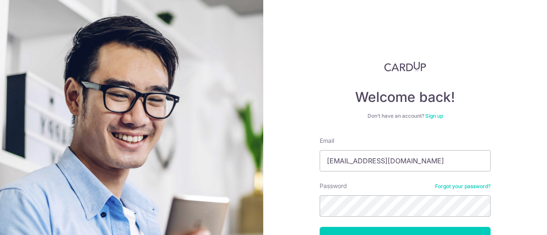
click at [320, 227] on button "Log in" at bounding box center [405, 237] width 171 height 21
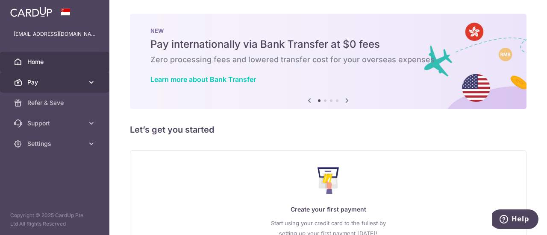
click at [41, 81] on span "Pay" at bounding box center [55, 82] width 56 height 9
click at [56, 88] on link "Pay" at bounding box center [54, 82] width 109 height 21
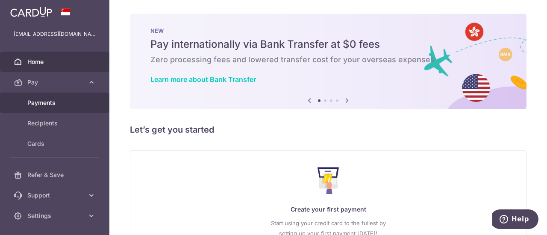
click at [56, 106] on span "Payments" at bounding box center [55, 103] width 56 height 9
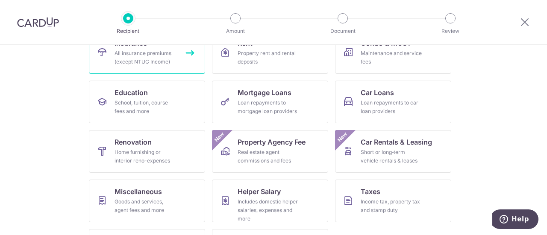
scroll to position [61, 0]
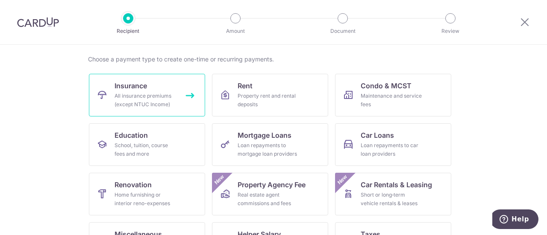
click at [150, 103] on div "All insurance premiums (except NTUC Income)" at bounding box center [145, 100] width 62 height 17
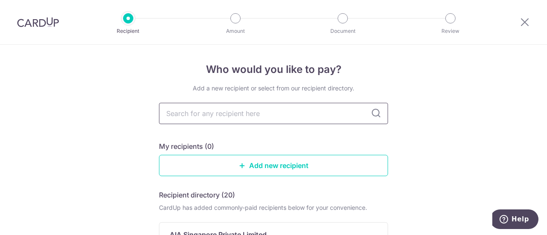
click at [273, 117] on input "text" at bounding box center [273, 113] width 229 height 21
type input "aia"
click at [258, 161] on link "Add new recipient" at bounding box center [273, 165] width 229 height 21
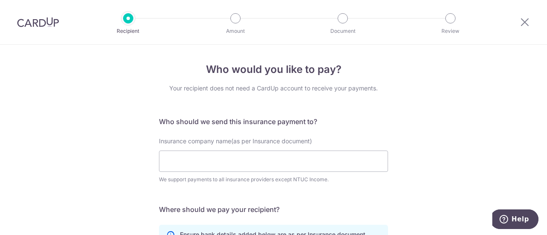
click at [249, 175] on div "Insurance company name(as per Insurance document) We support payments to all in…" at bounding box center [273, 160] width 229 height 47
click at [249, 170] on input "Insurance company name(as per Insurance document)" at bounding box center [273, 161] width 229 height 21
type input "aia singapore"
click at [420, 135] on div "Who would you like to pay? Your recipient does not need a CardUp account to rec…" at bounding box center [273, 231] width 547 height 373
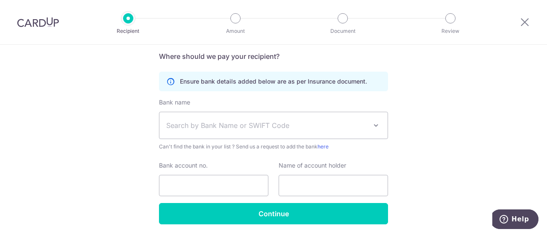
scroll to position [171, 0]
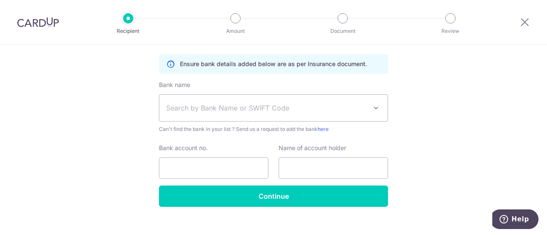
click at [230, 99] on span "Search by Bank Name or SWIFT Code" at bounding box center [273, 108] width 228 height 26
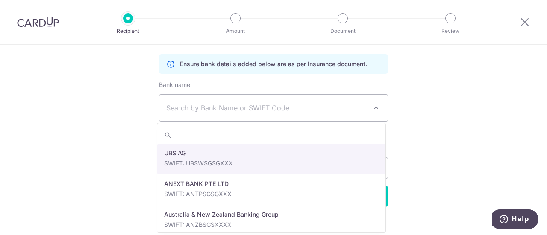
click at [222, 110] on span "Search by Bank Name or SWIFT Code" at bounding box center [266, 108] width 201 height 10
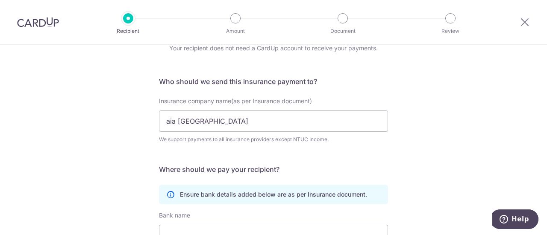
scroll to position [85, 0]
